Goal: Register for event/course

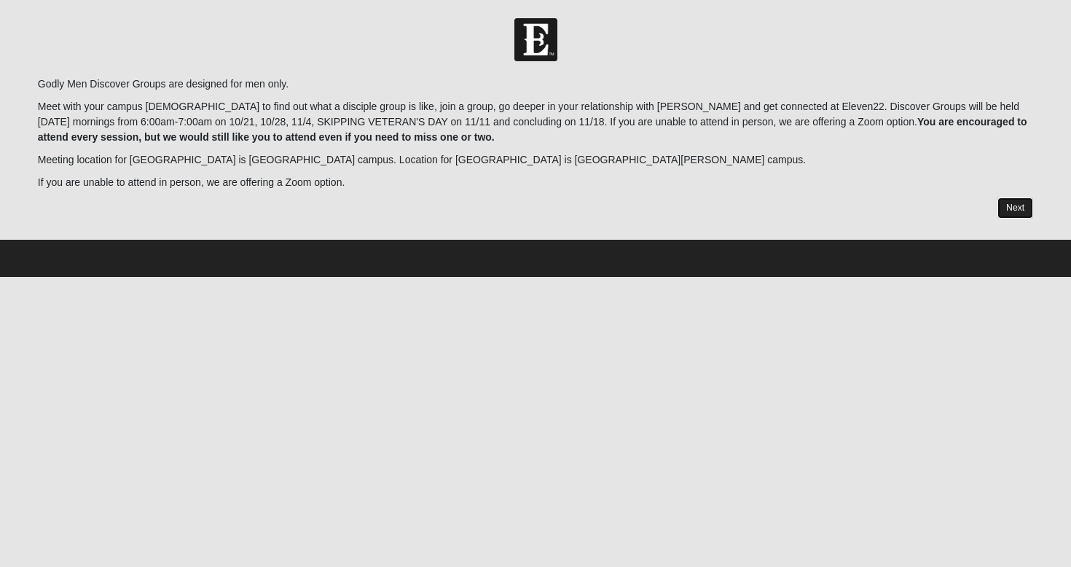
click at [1006, 205] on link "Next" at bounding box center [1015, 207] width 36 height 21
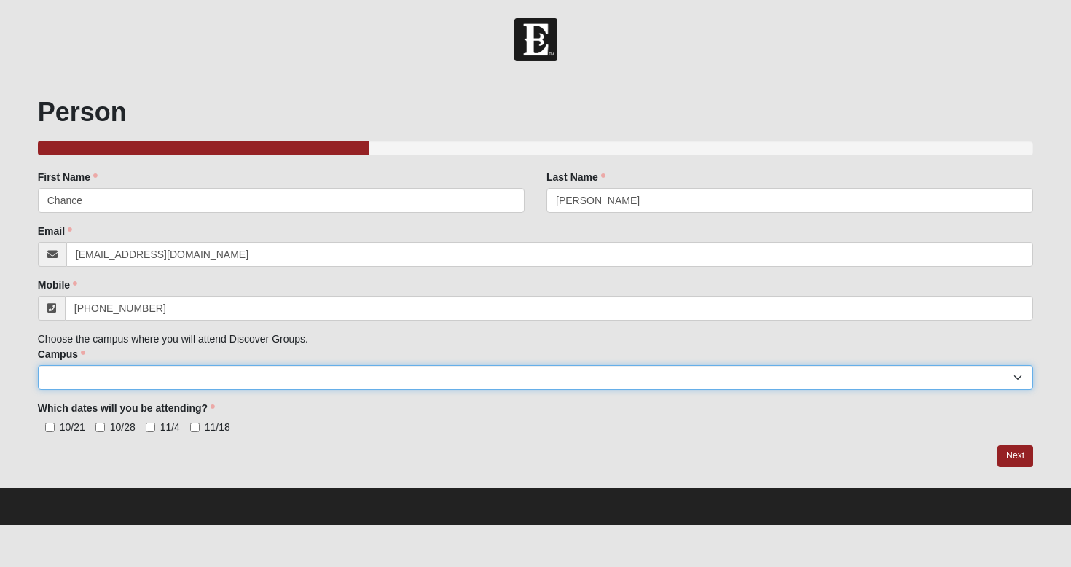
click at [211, 374] on select "[GEOGRAPHIC_DATA] [GEOGRAPHIC_DATA] (Coming Soon) Eleven22 Online [PERSON_NAME]…" at bounding box center [536, 377] width 996 height 25
select select "15"
click at [38, 365] on select "[GEOGRAPHIC_DATA] [GEOGRAPHIC_DATA] (Coming Soon) Eleven22 Online [PERSON_NAME]…" at bounding box center [536, 377] width 996 height 25
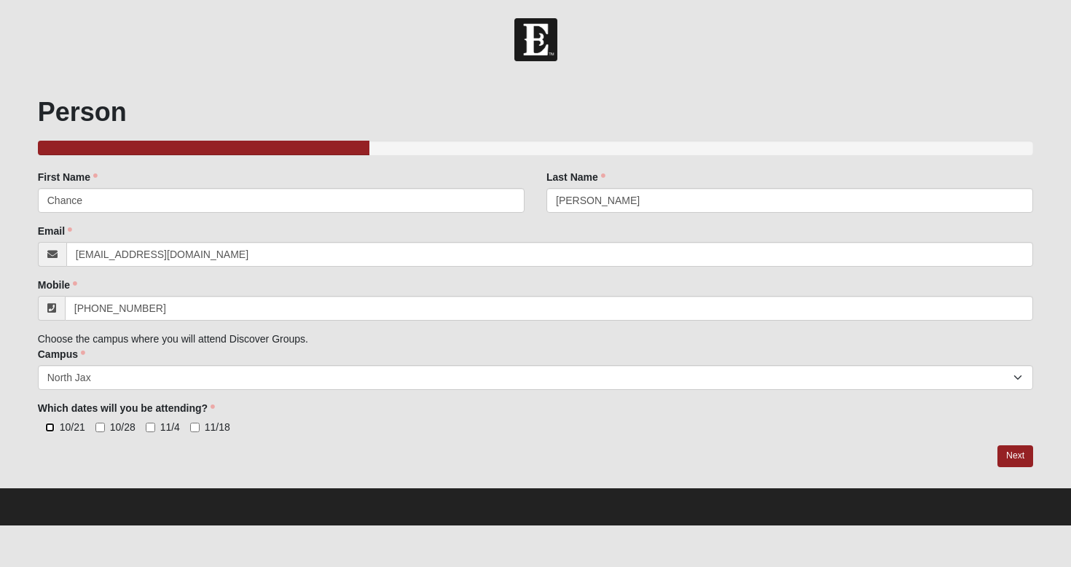
click at [52, 422] on input "10/21" at bounding box center [49, 426] width 9 height 9
checkbox input "true"
click at [99, 428] on input "10/28" at bounding box center [99, 426] width 9 height 9
checkbox input "true"
click at [162, 430] on span "11/4" at bounding box center [170, 427] width 20 height 12
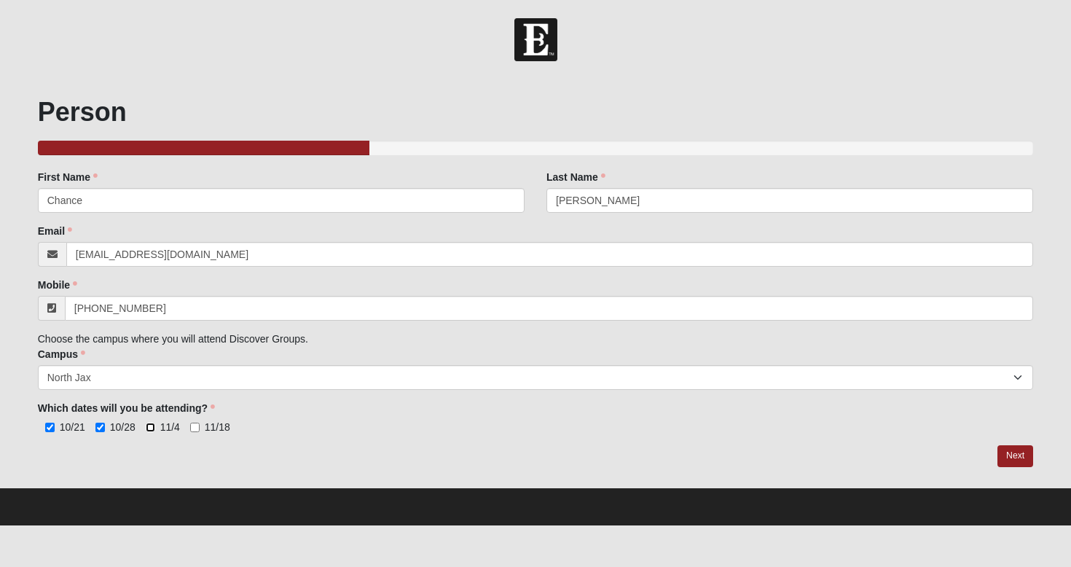
click at [155, 430] on input "11/4" at bounding box center [150, 426] width 9 height 9
checkbox input "true"
click at [211, 430] on span "11/18" at bounding box center [217, 427] width 25 height 12
click at [200, 430] on input "11/18" at bounding box center [194, 426] width 9 height 9
checkbox input "true"
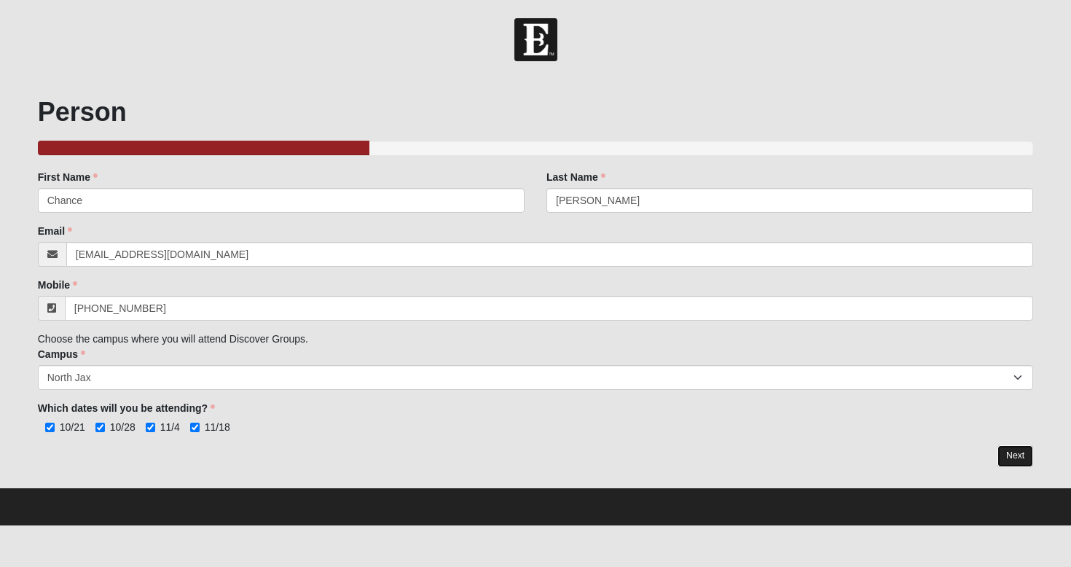
click at [1008, 457] on link "Next" at bounding box center [1015, 455] width 36 height 21
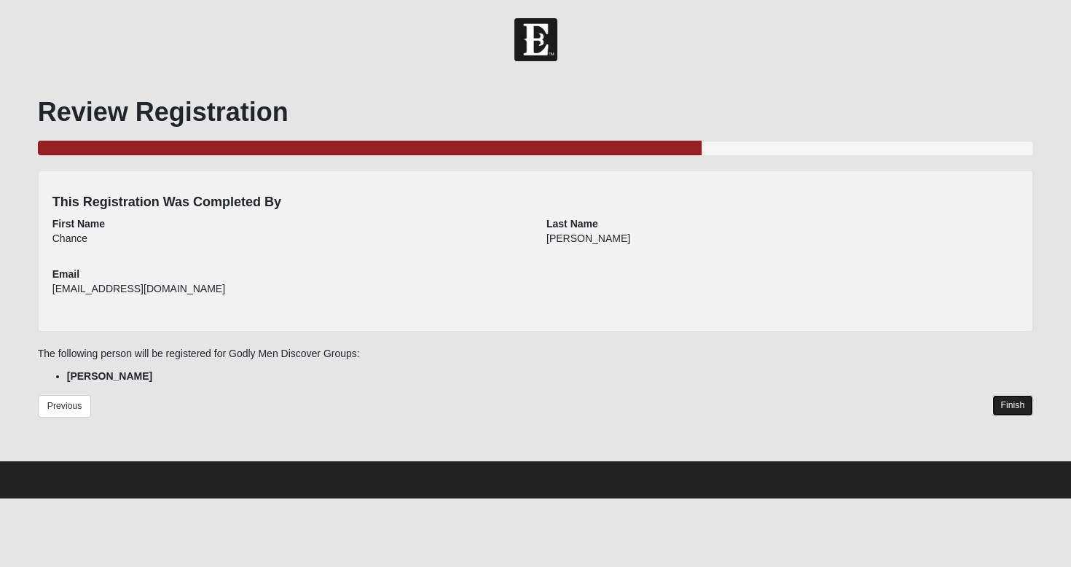
click at [1002, 406] on link "Finish" at bounding box center [1013, 405] width 42 height 21
